Goal: Download file/media: Obtain a digital file from the website

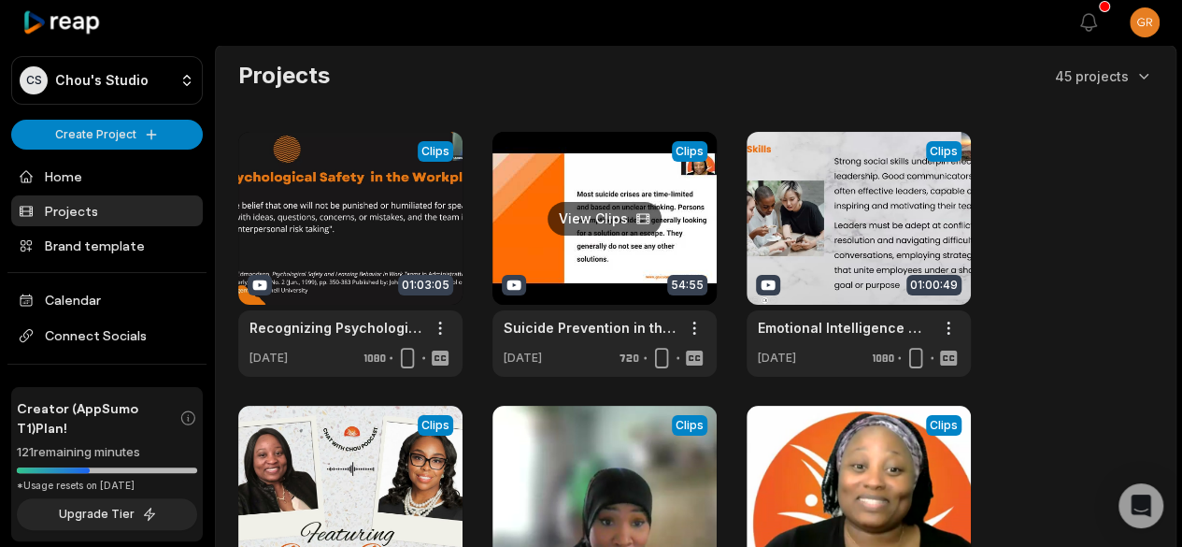
click at [594, 214] on link at bounding box center [605, 254] width 224 height 245
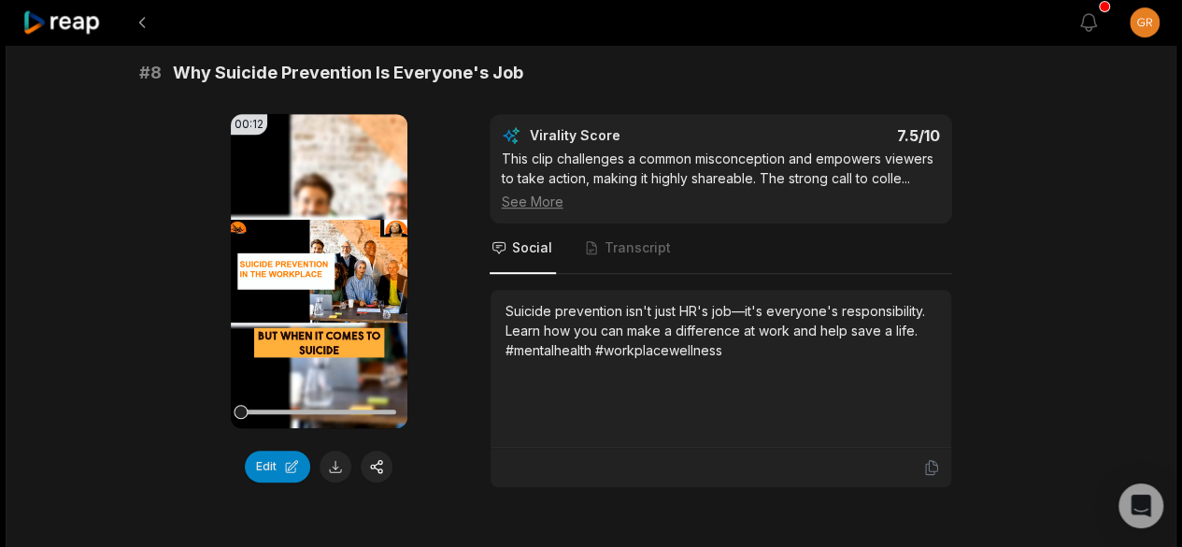
scroll to position [3968, 0]
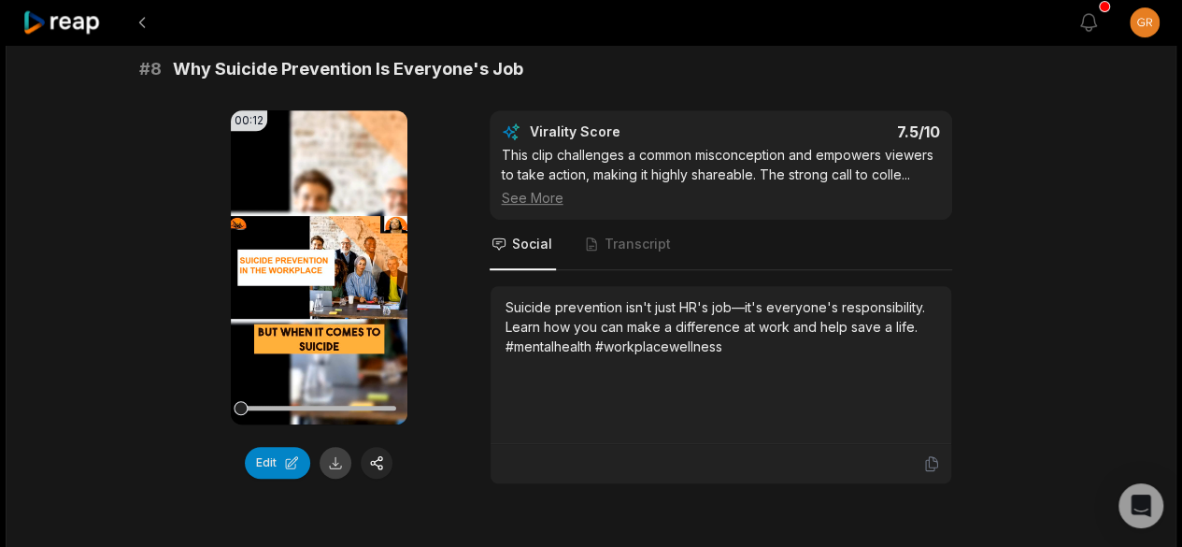
click at [335, 447] on button at bounding box center [336, 463] width 32 height 32
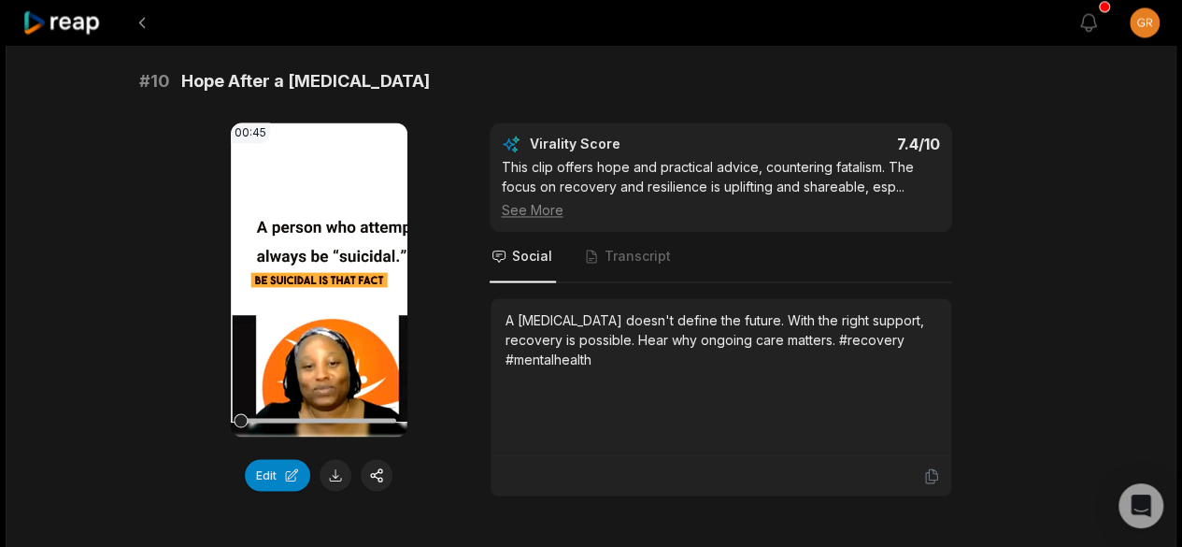
scroll to position [5034, 0]
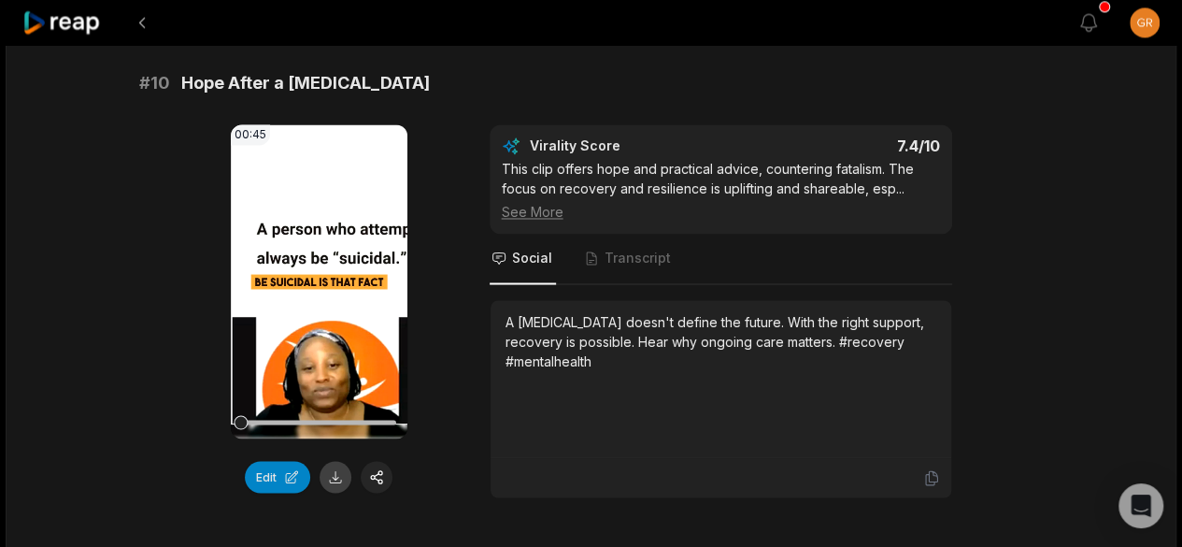
click at [331, 461] on button at bounding box center [336, 477] width 32 height 32
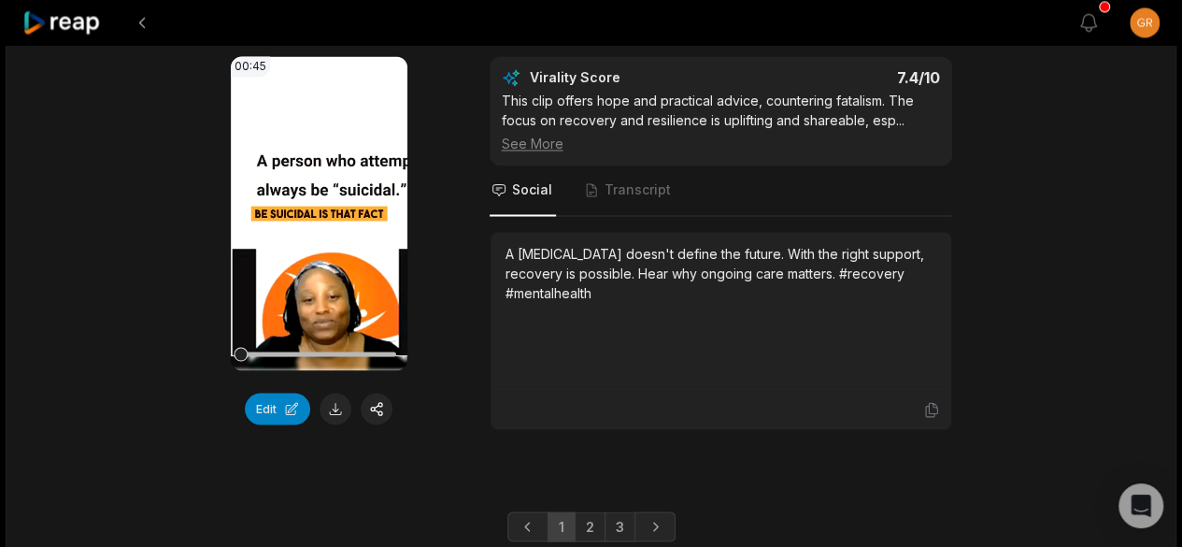
scroll to position [5136, 0]
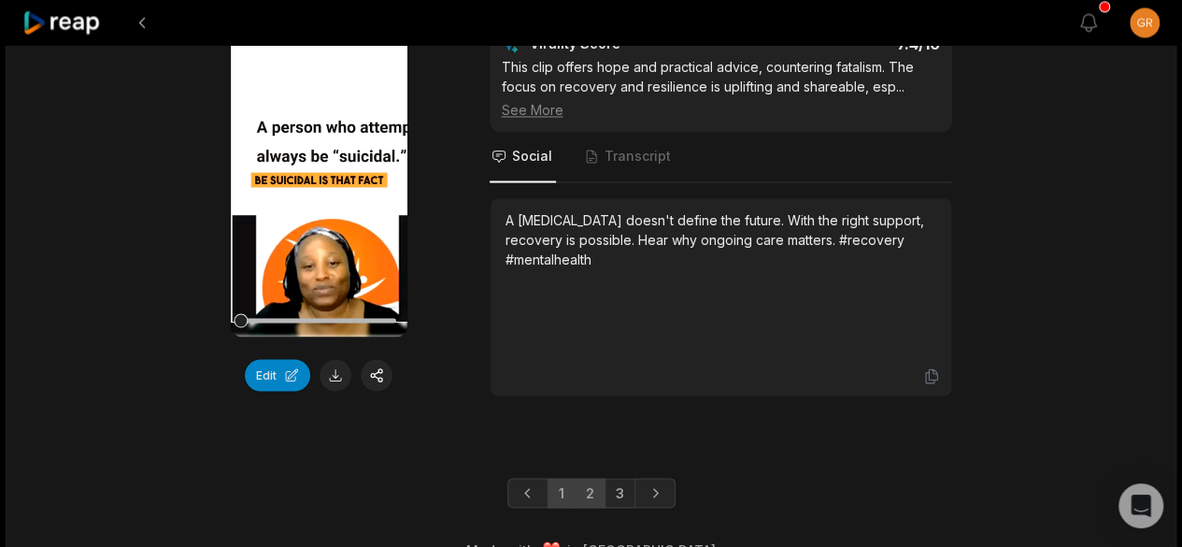
click at [591, 478] on link "2" at bounding box center [590, 493] width 31 height 30
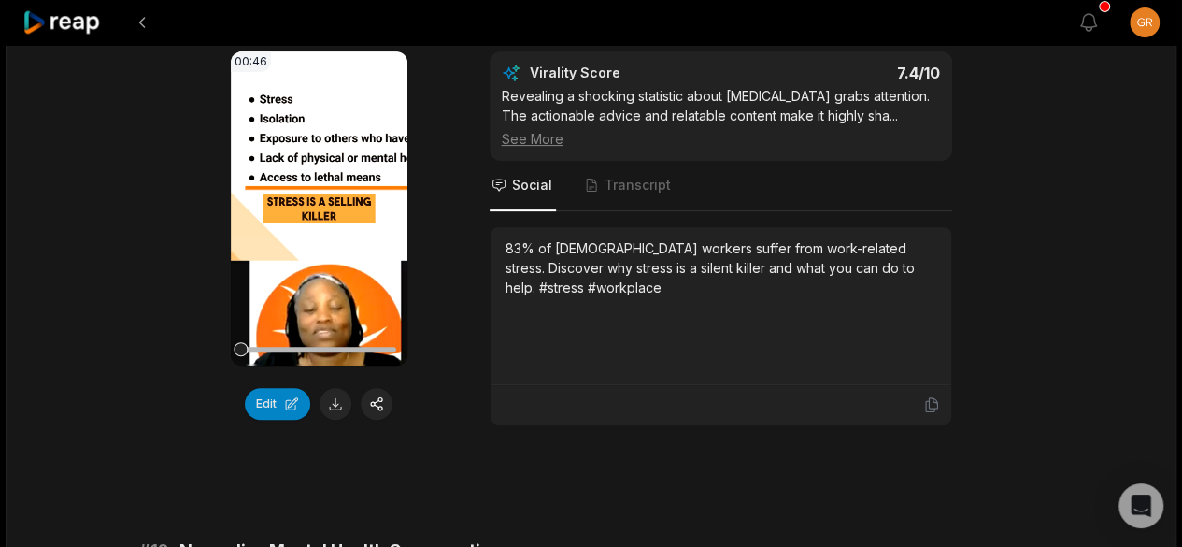
scroll to position [231, 0]
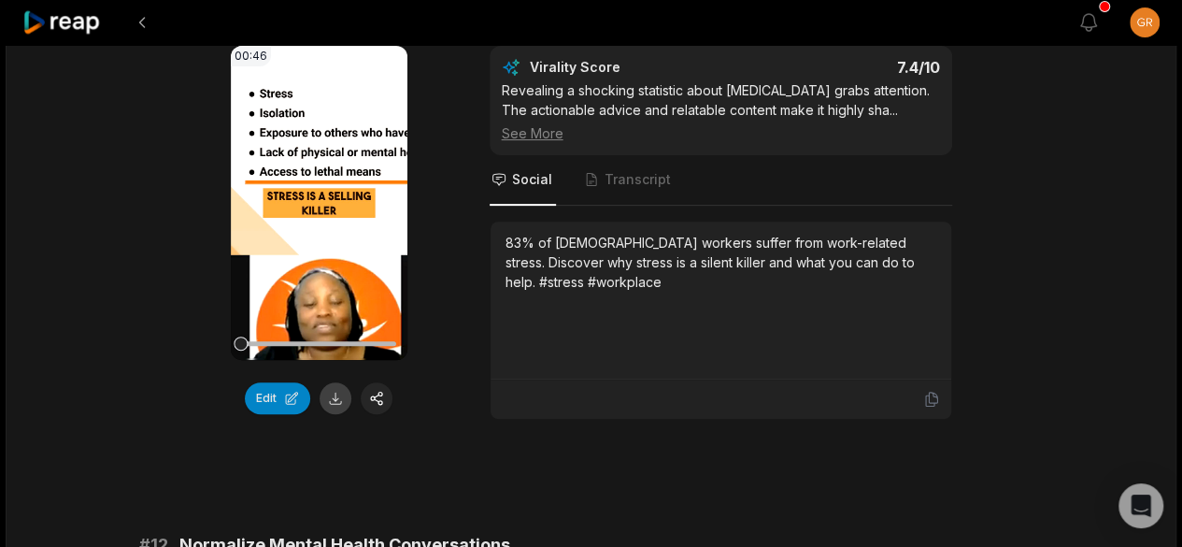
click at [336, 402] on button at bounding box center [336, 398] width 32 height 32
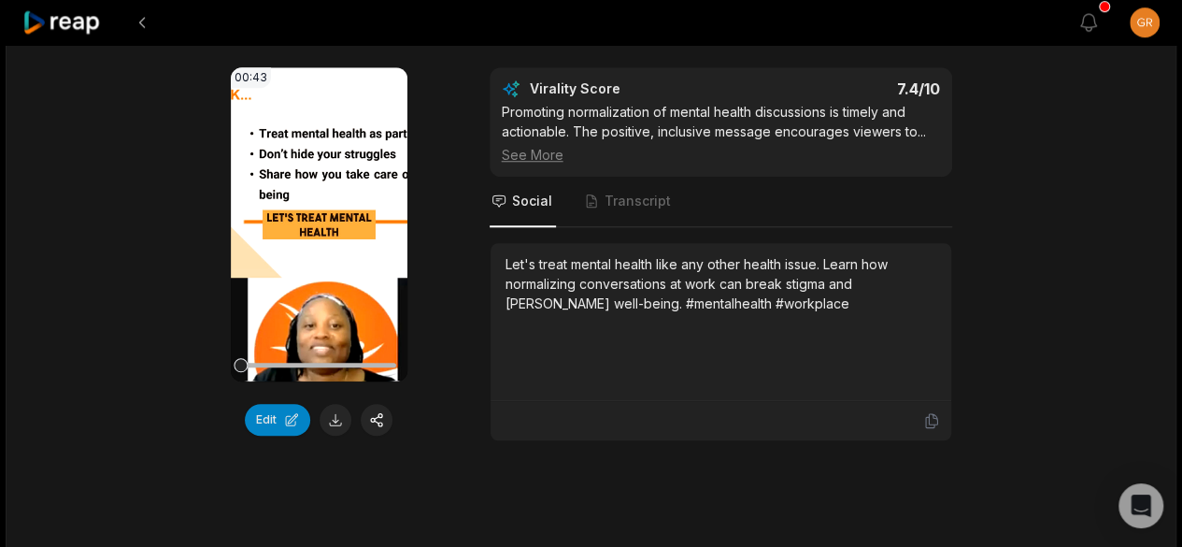
scroll to position [751, 0]
click at [336, 420] on button at bounding box center [336, 419] width 32 height 32
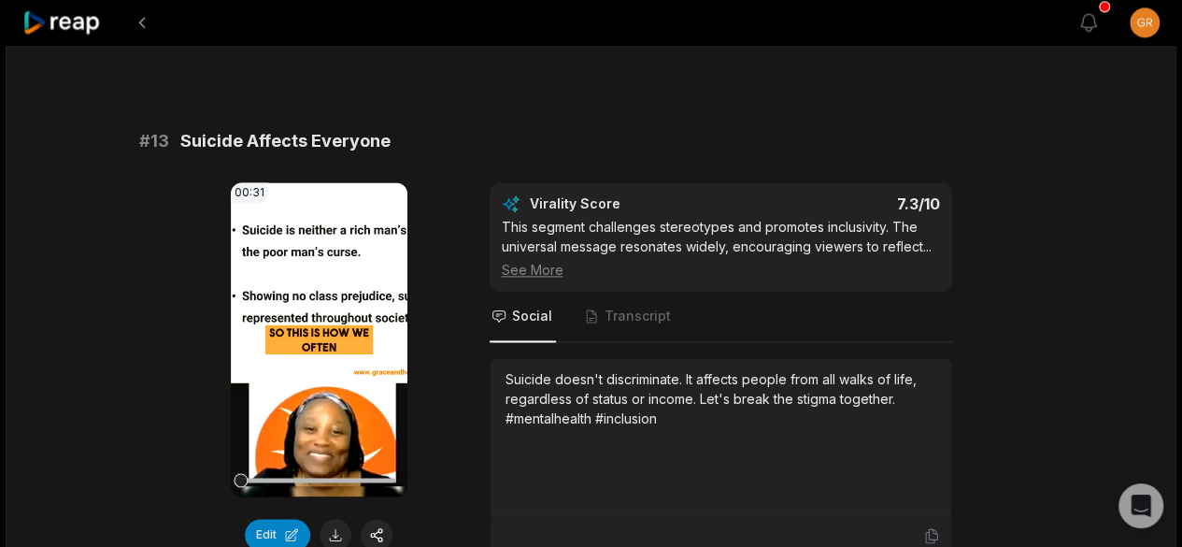
scroll to position [1181, 0]
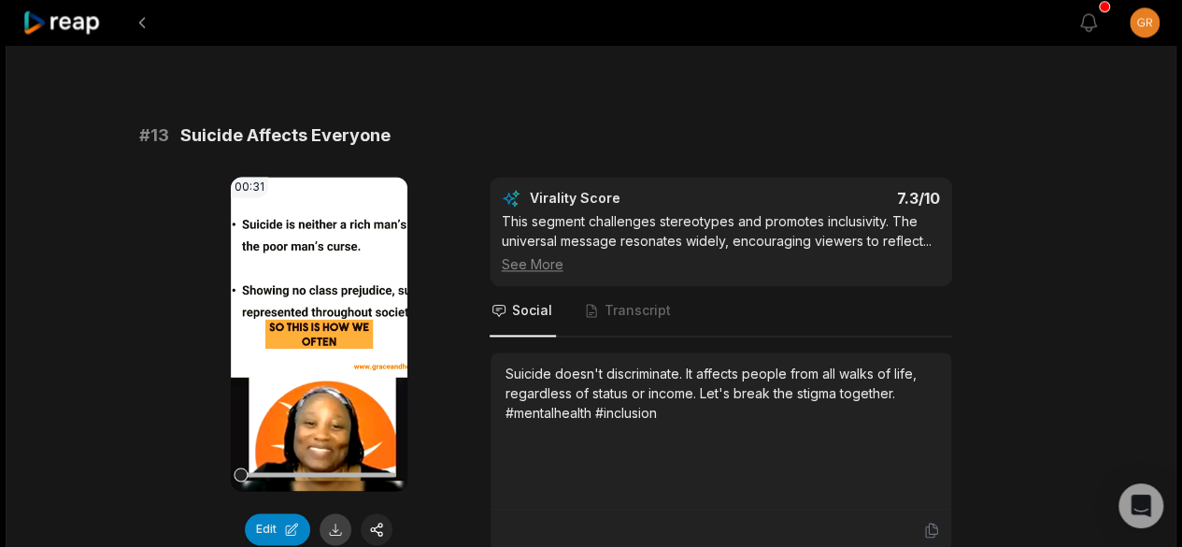
click at [335, 528] on button at bounding box center [336, 529] width 32 height 32
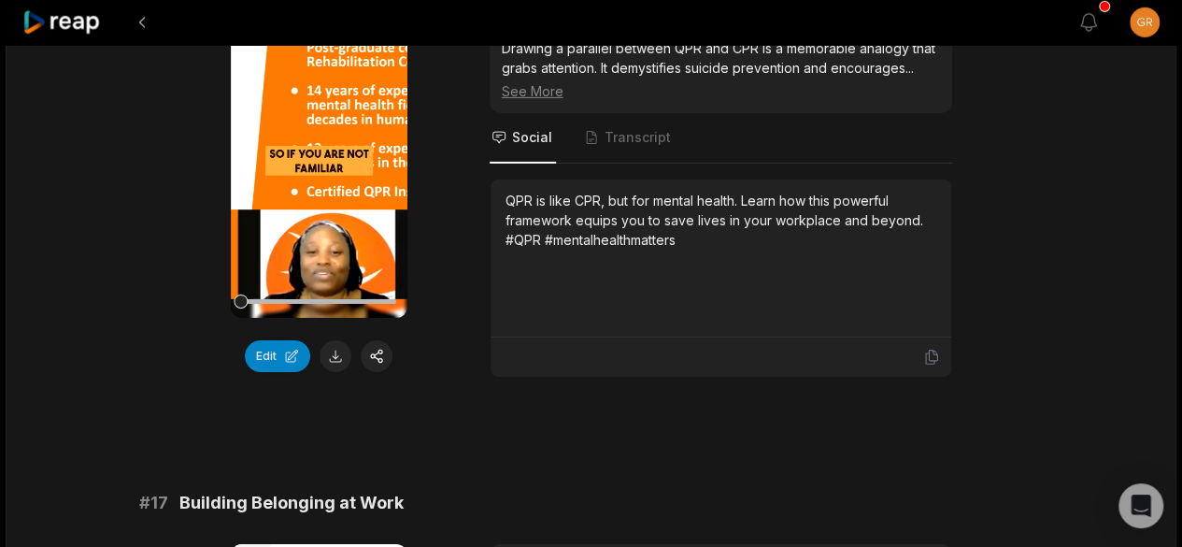
scroll to position [3014, 0]
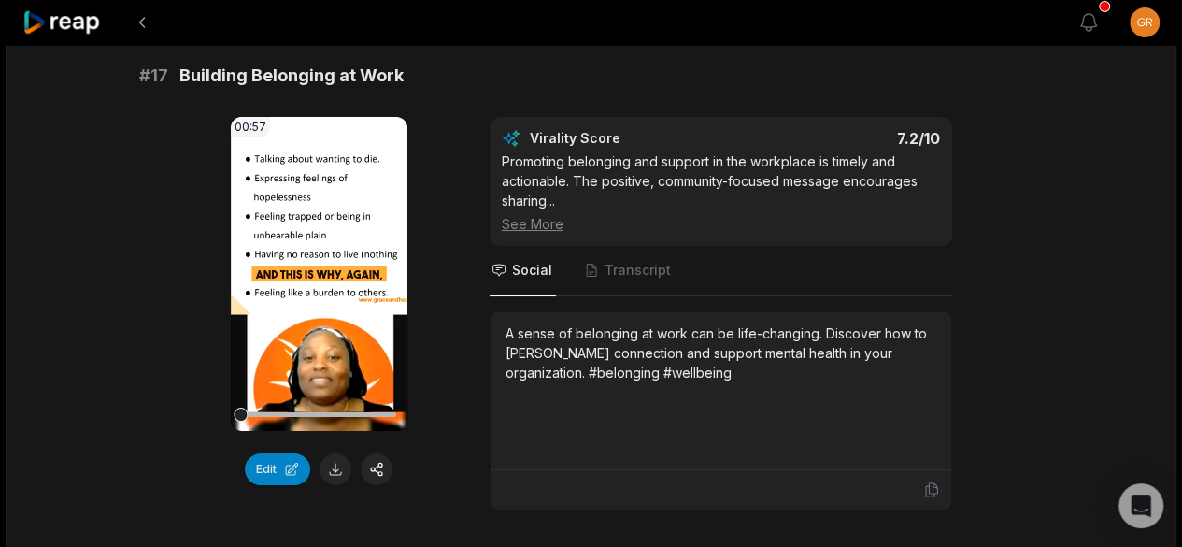
scroll to position [3442, 0]
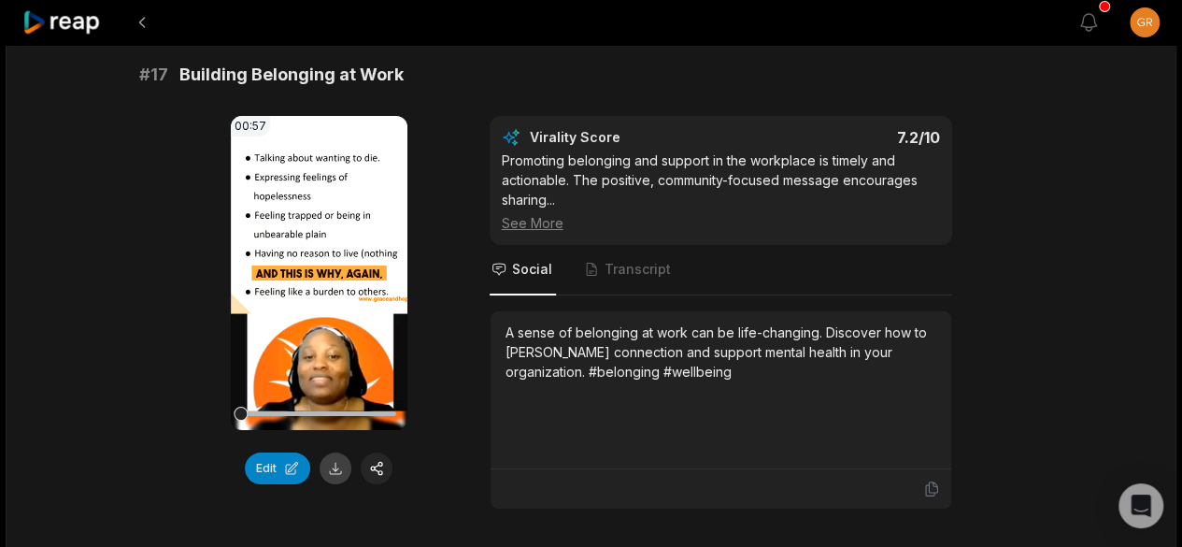
click at [336, 452] on button at bounding box center [336, 468] width 32 height 32
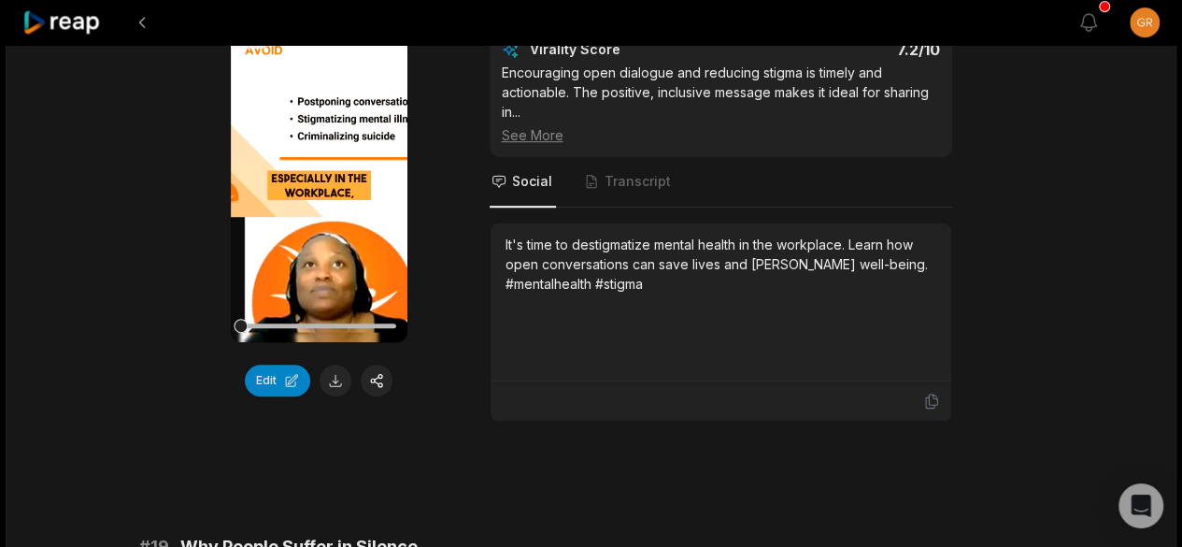
scroll to position [4090, 0]
click at [335, 364] on button at bounding box center [336, 380] width 32 height 32
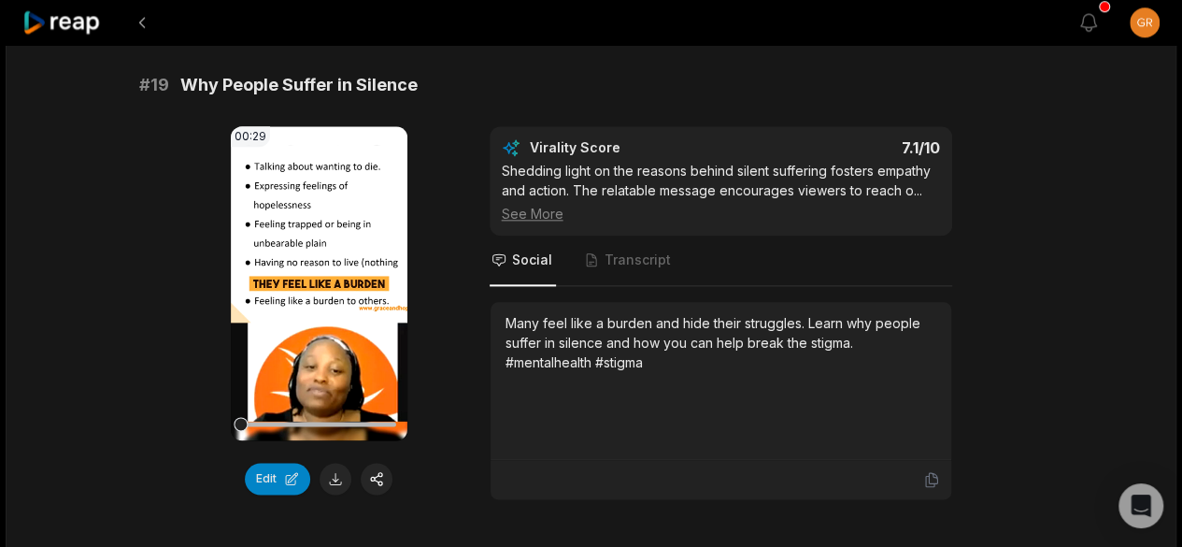
scroll to position [4552, 0]
click at [336, 462] on button at bounding box center [336, 478] width 32 height 32
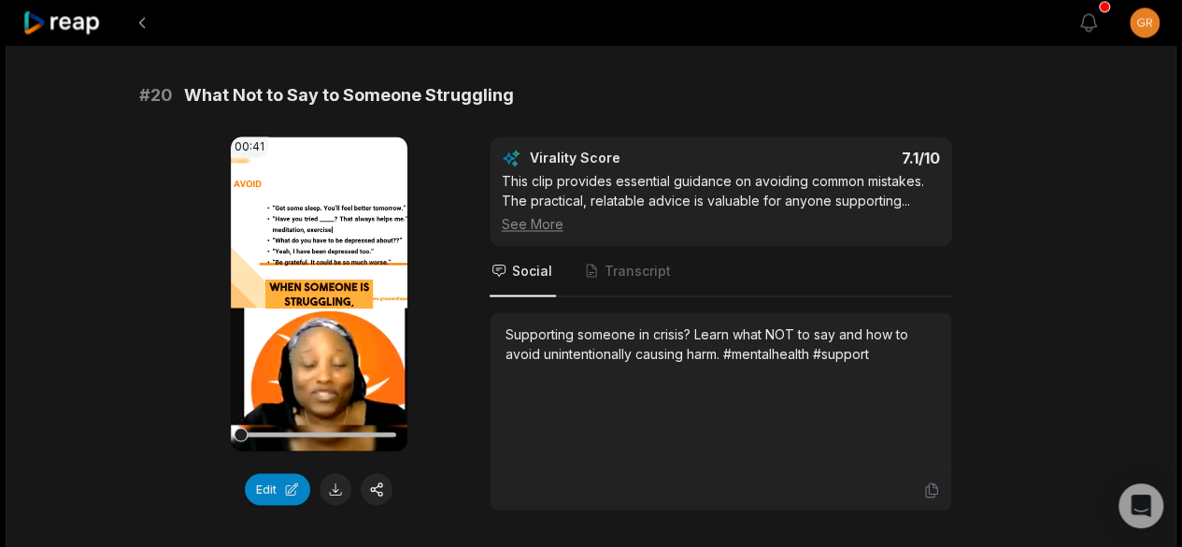
scroll to position [5195, 0]
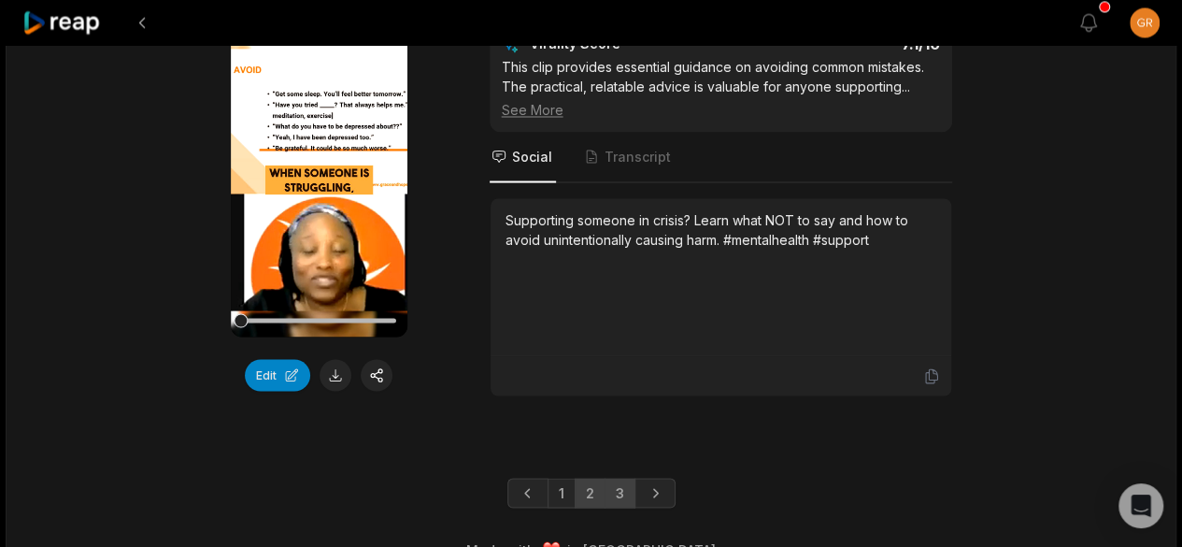
click at [623, 478] on link "3" at bounding box center [620, 493] width 31 height 30
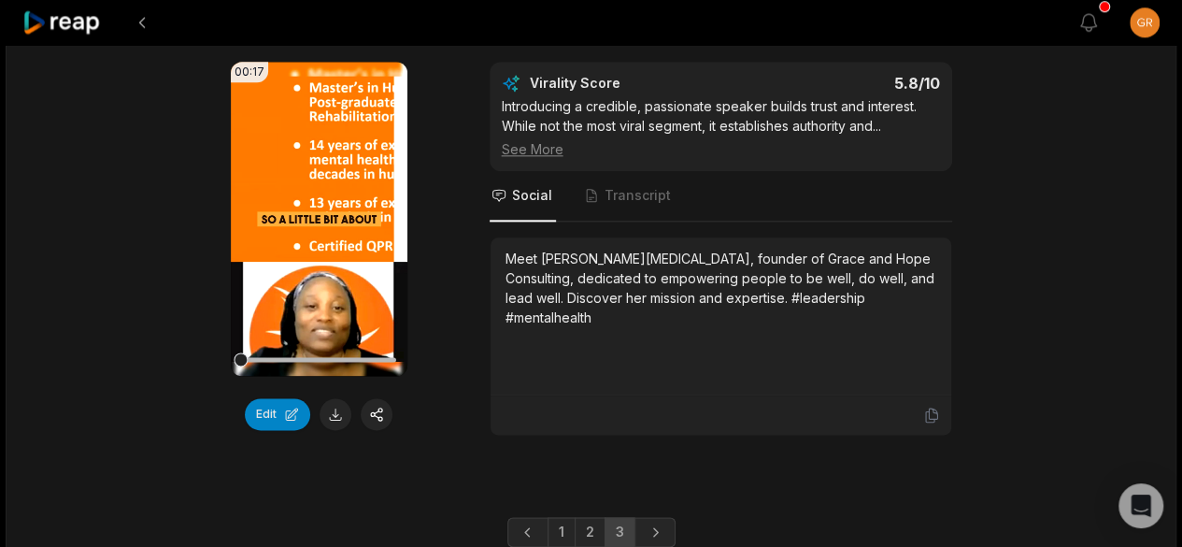
scroll to position [4574, 0]
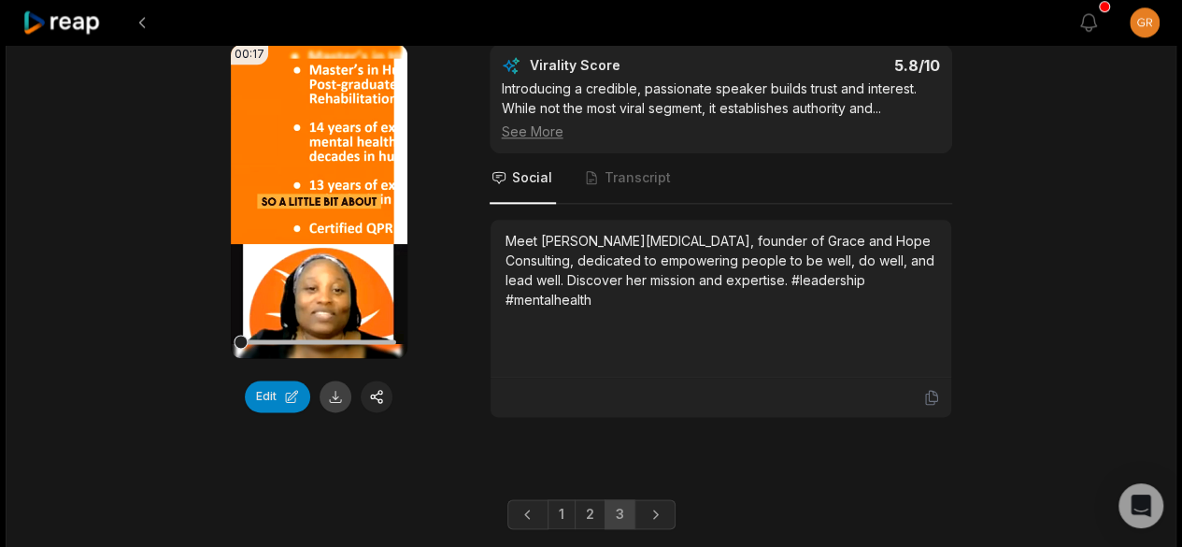
click at [340, 385] on button at bounding box center [336, 396] width 32 height 32
click at [77, 27] on icon at bounding box center [61, 22] width 79 height 25
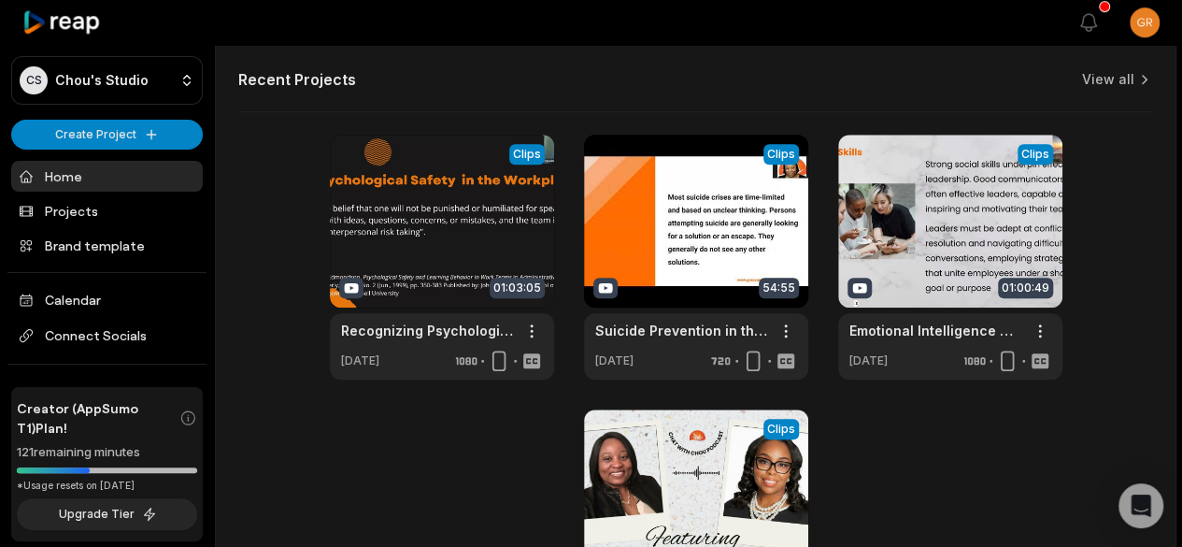
scroll to position [680, 0]
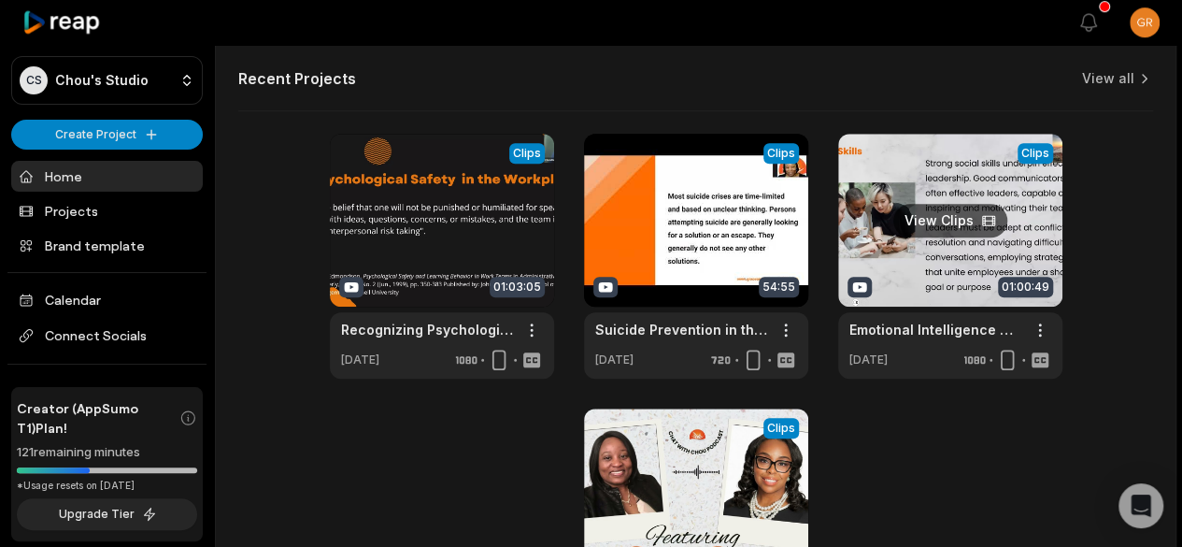
click at [953, 272] on link at bounding box center [950, 256] width 224 height 245
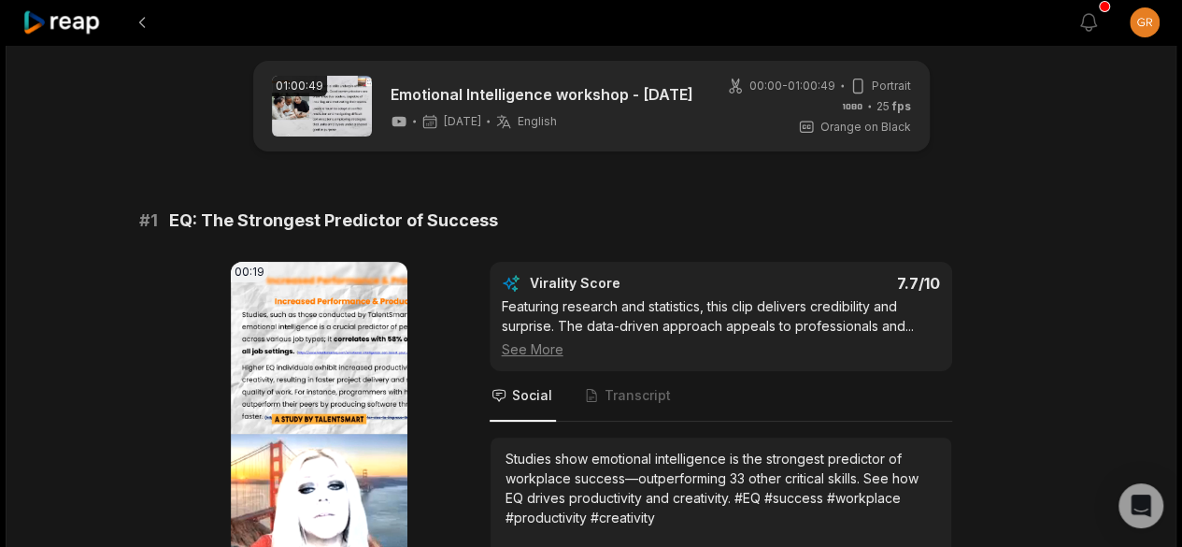
scroll to position [244, 0]
